Goal: Find specific page/section

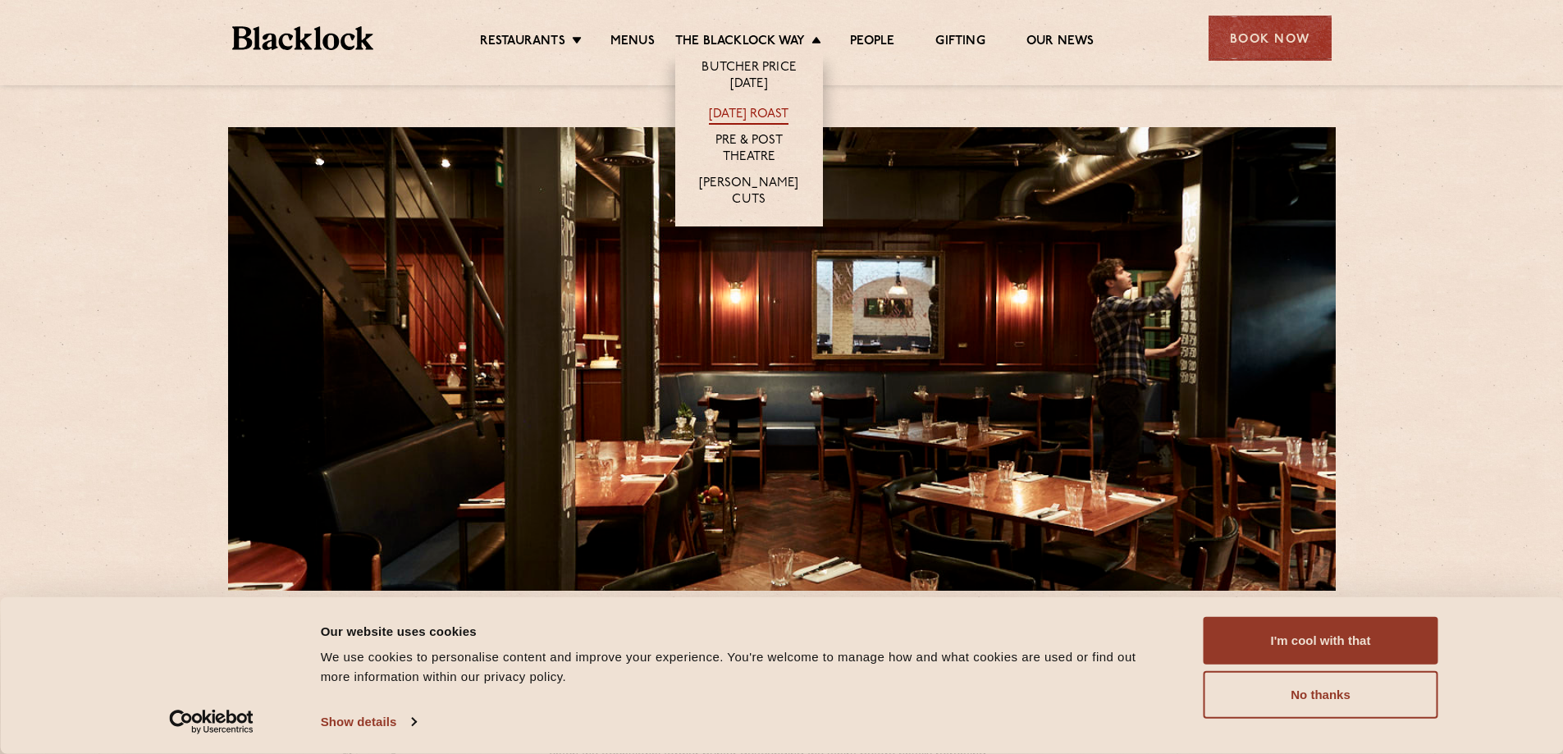
click at [734, 116] on link "[DATE] Roast" at bounding box center [749, 116] width 80 height 18
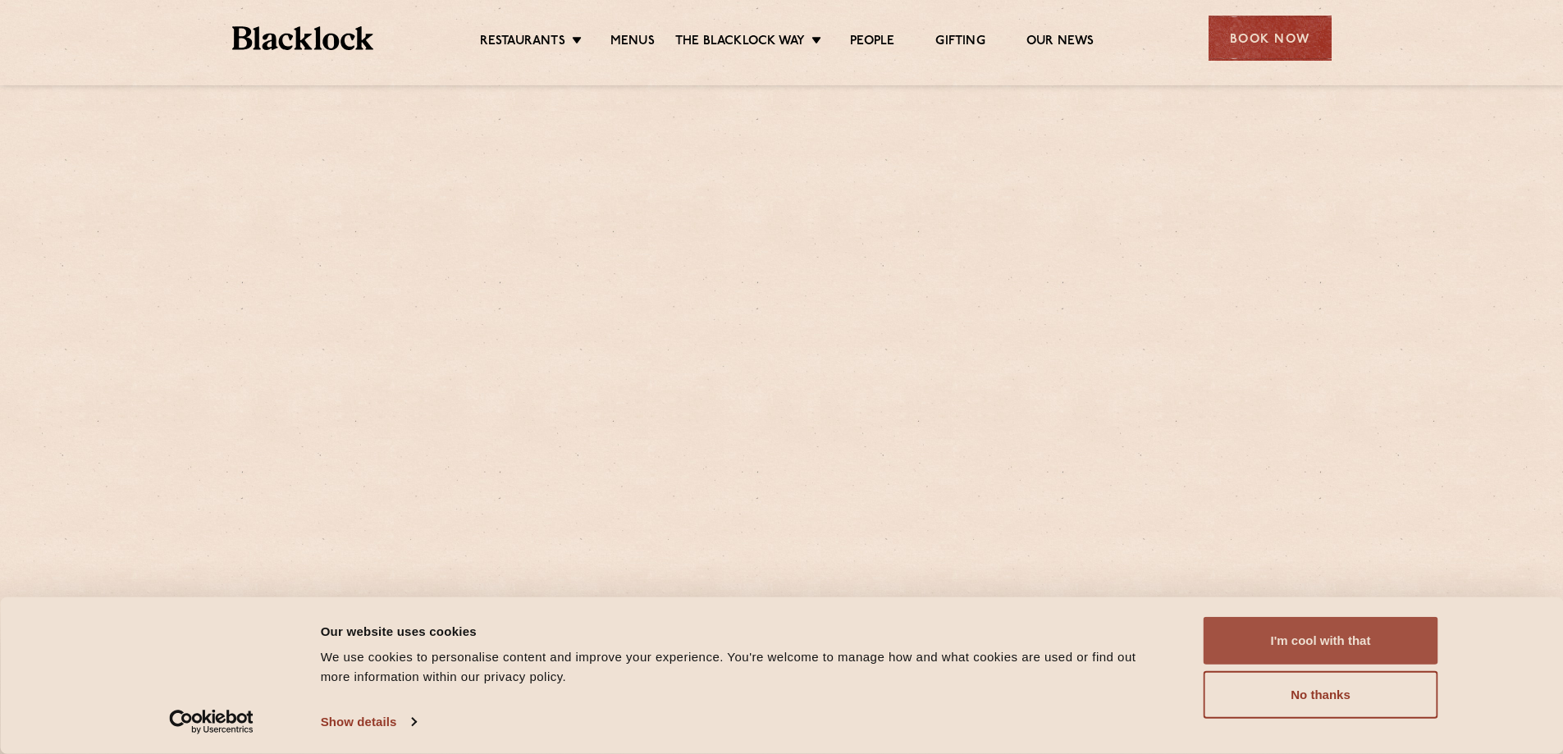
click at [1327, 655] on button "I'm cool with that" at bounding box center [1321, 641] width 235 height 48
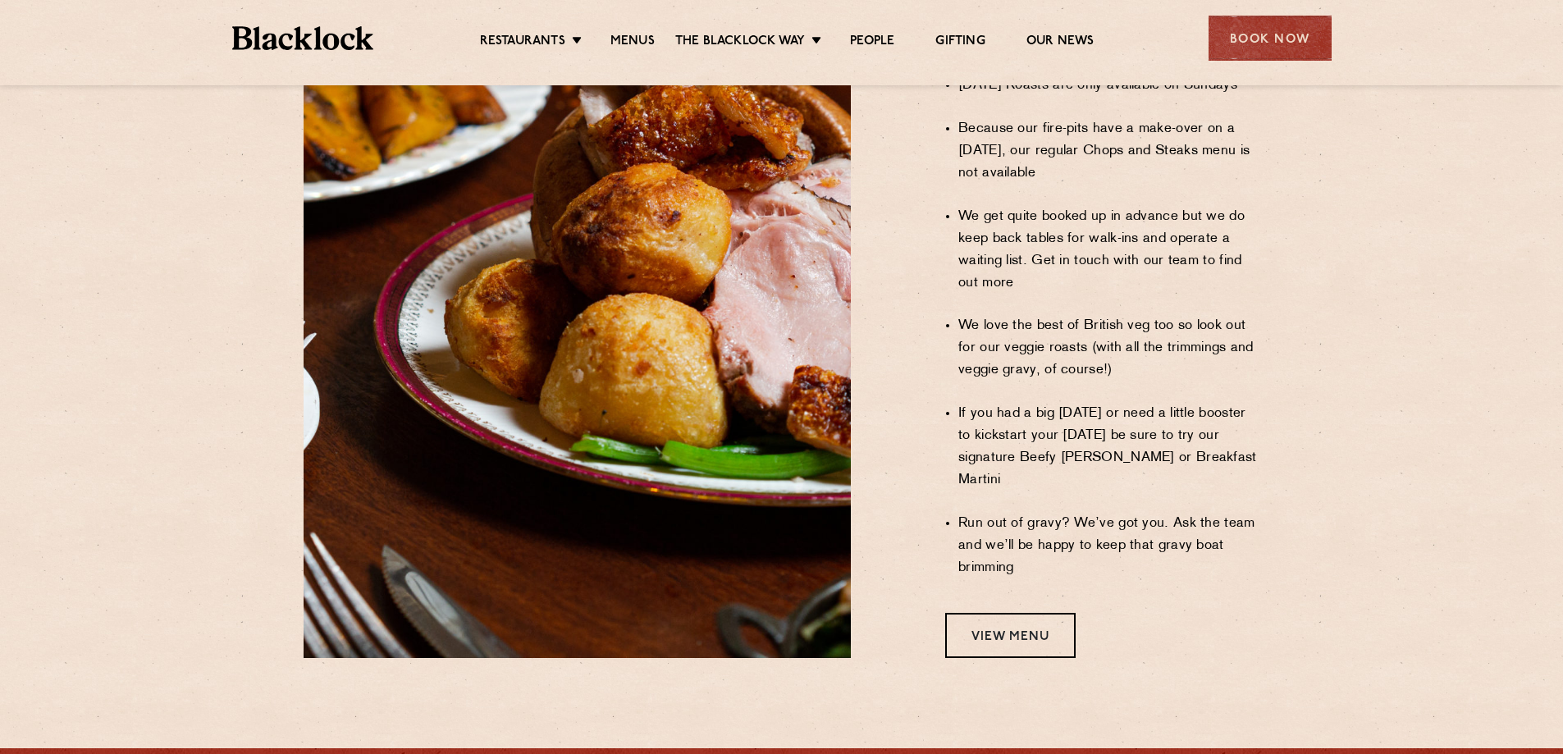
scroll to position [1313, 0]
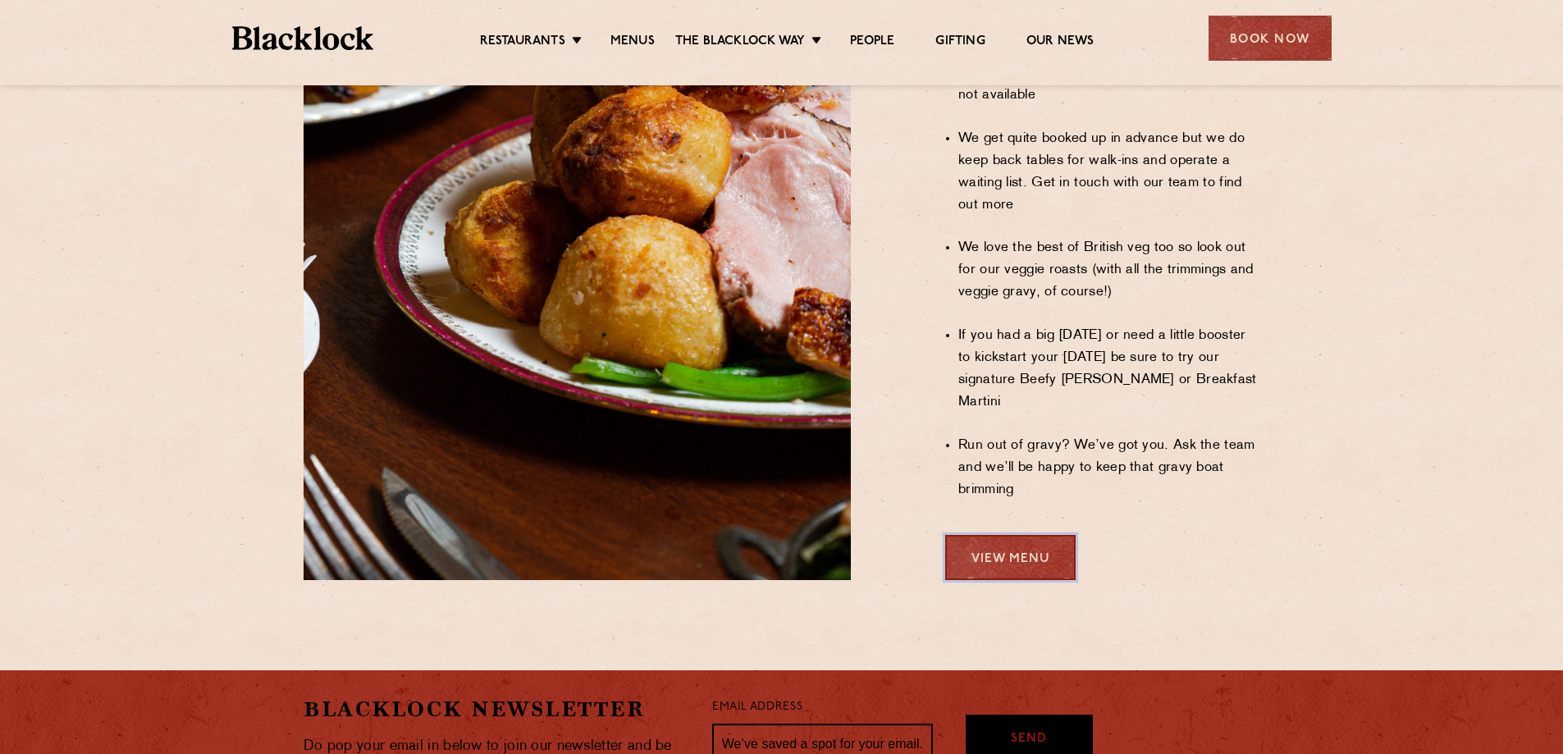
click at [1040, 535] on link "View Menu" at bounding box center [1010, 557] width 130 height 45
